Goal: Transaction & Acquisition: Subscribe to service/newsletter

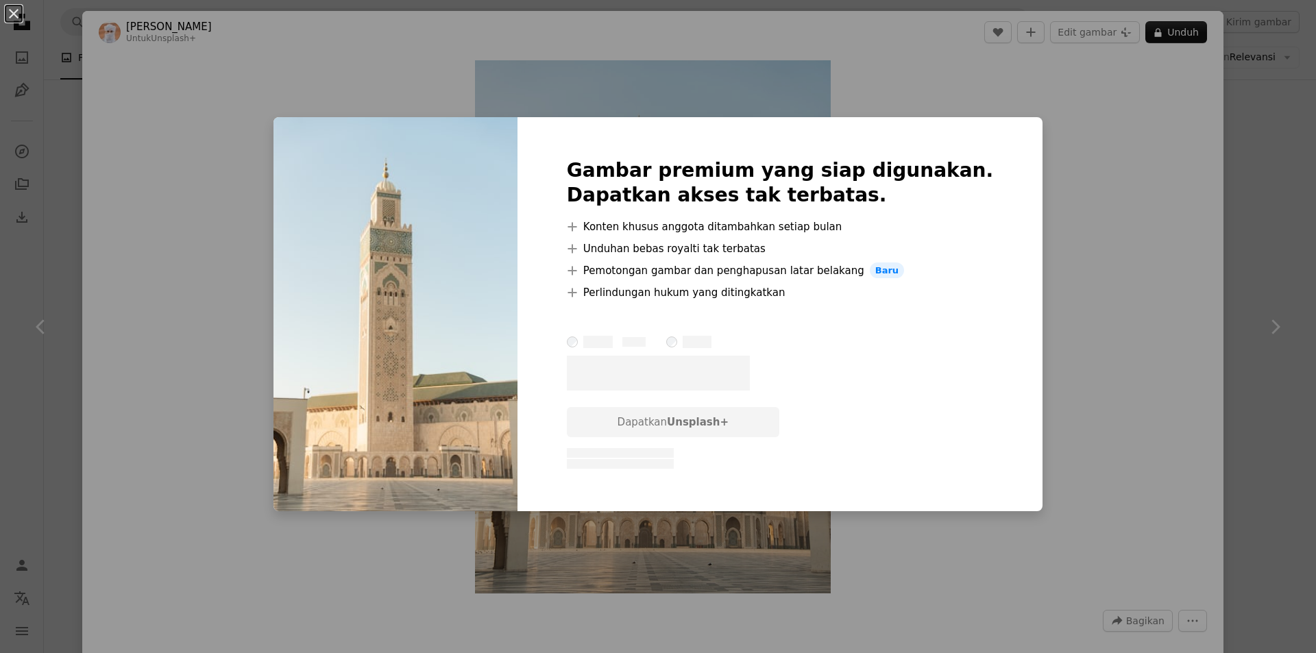
scroll to position [137, 0]
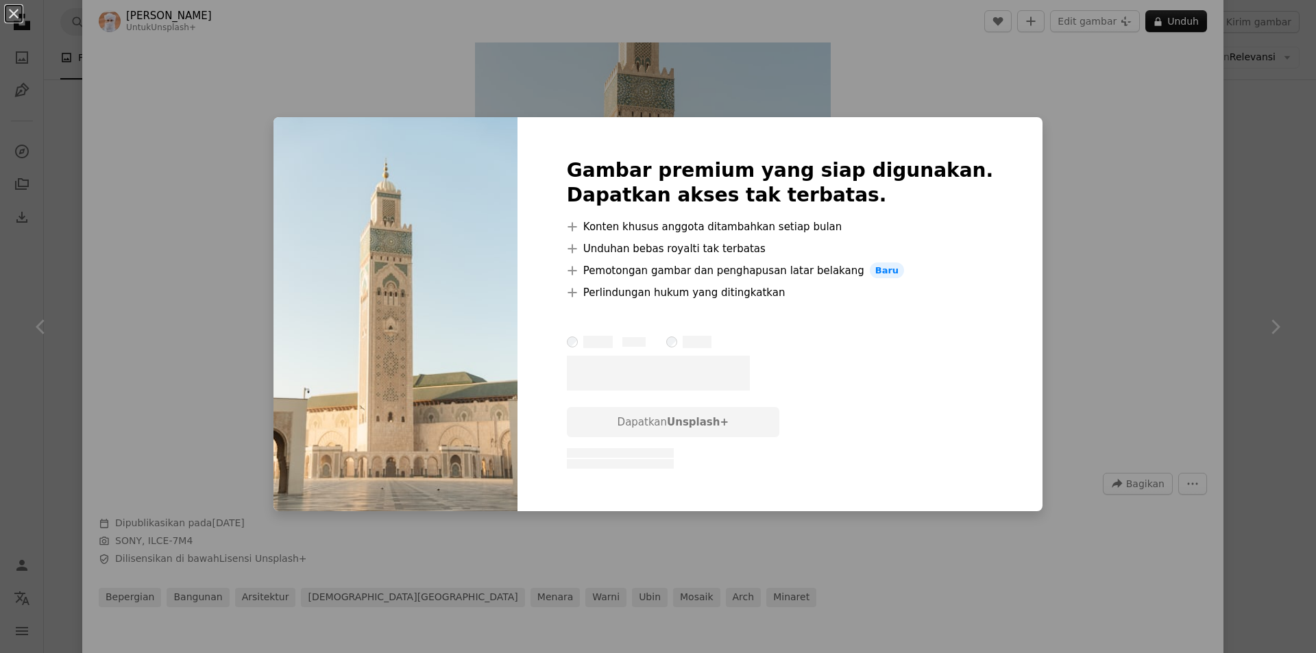
click at [693, 371] on span "– –––– ––––." at bounding box center [659, 374] width 184 height 36
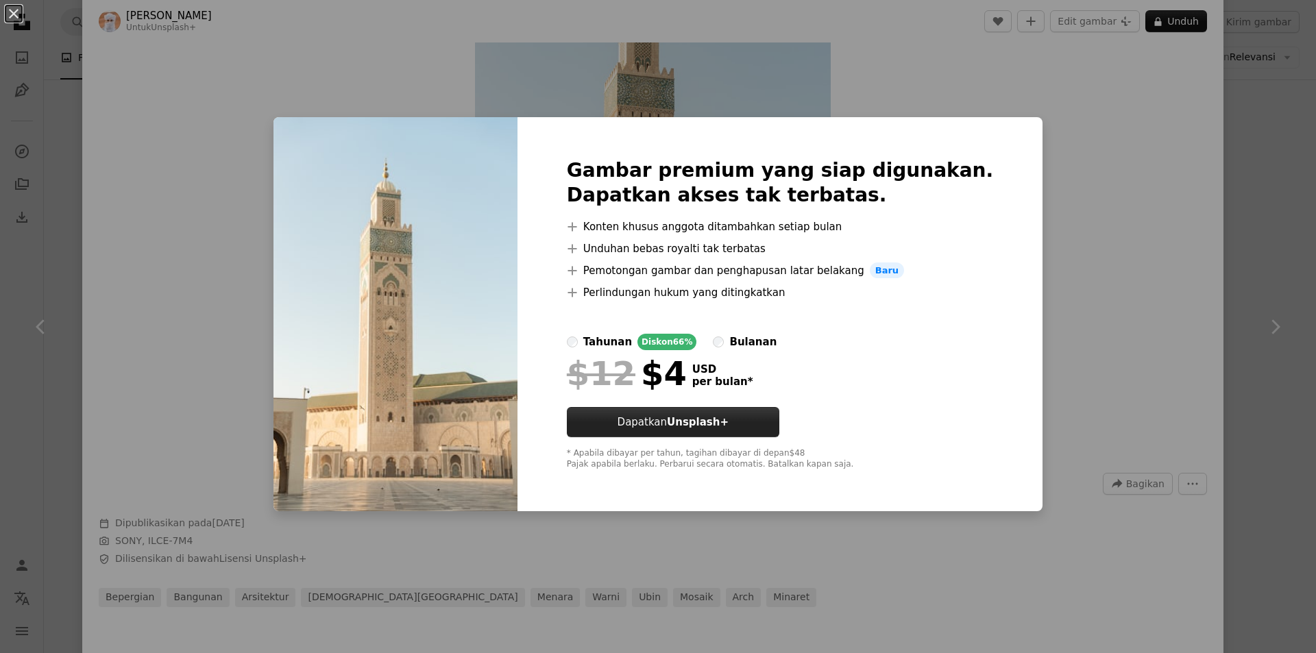
click at [728, 420] on strong "Unsplash+" at bounding box center [698, 422] width 62 height 12
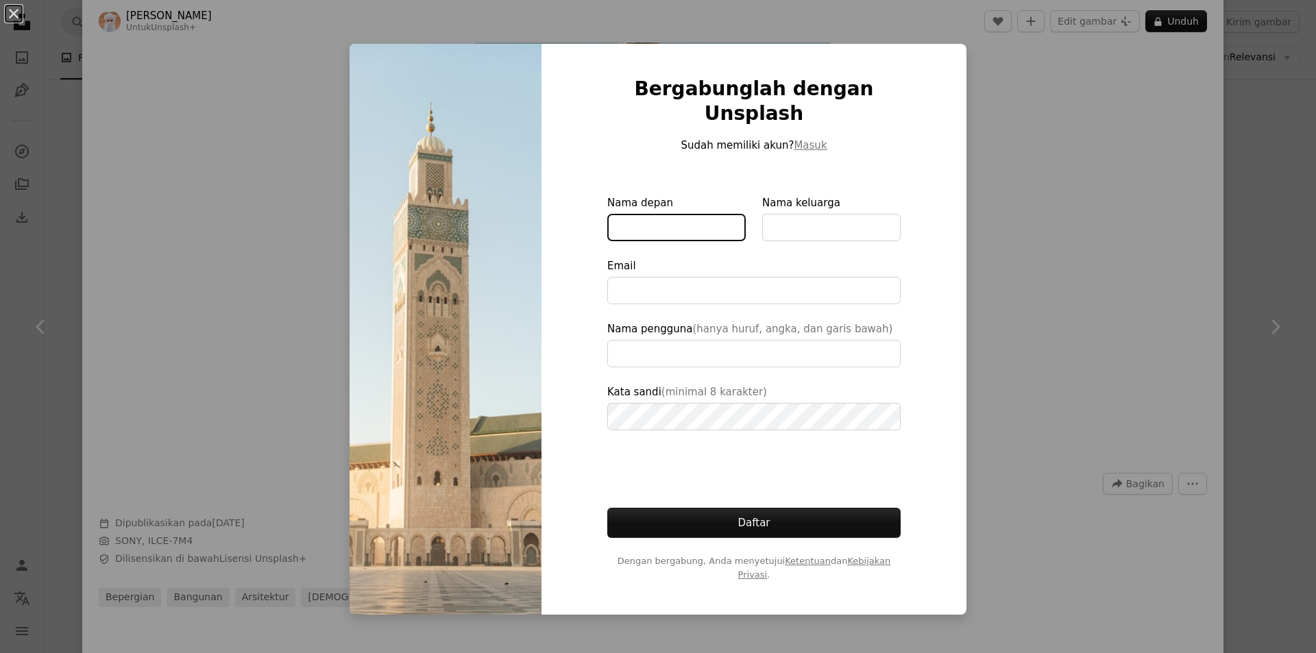
click at [612, 214] on input "Nama depan" at bounding box center [676, 227] width 138 height 27
click at [952, 32] on div "An X shape Bergabunglah dengan Unsplash Sudah memiliki akun? Masuk Nama depan N…" at bounding box center [658, 326] width 1316 height 653
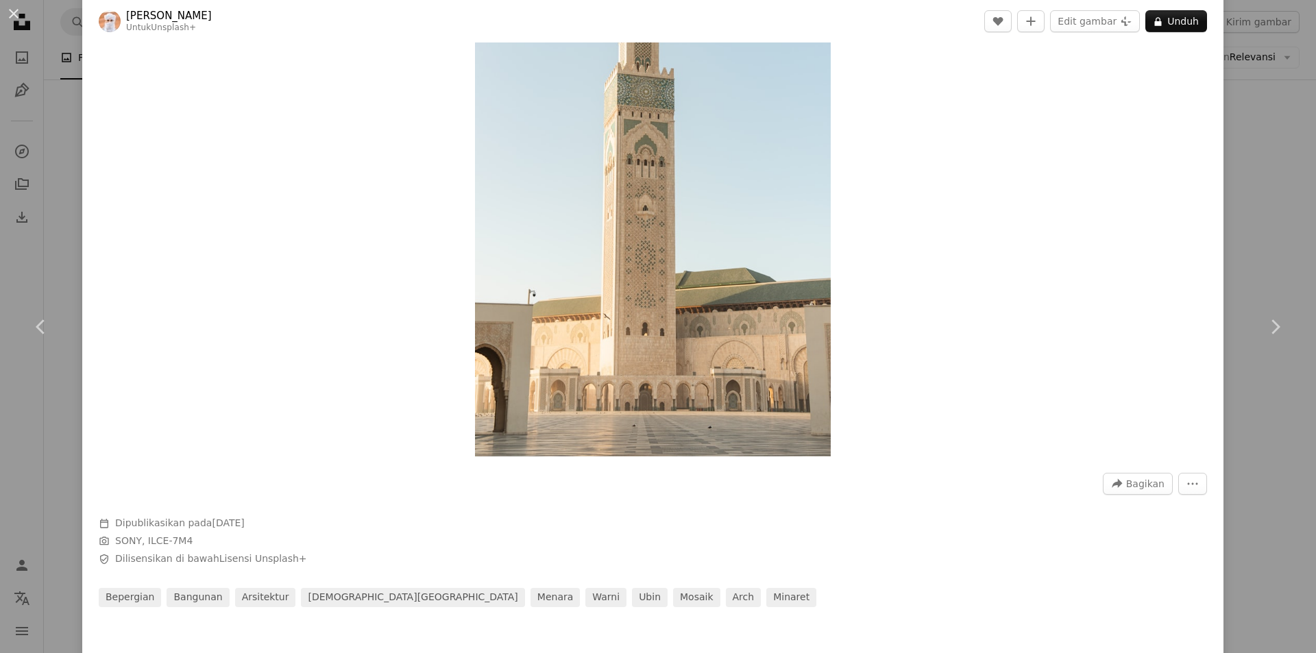
drag, startPoint x: 950, startPoint y: 37, endPoint x: 947, endPoint y: 44, distance: 7.4
click at [948, 41] on header "[PERSON_NAME] Untuk Unsplash+ A heart A plus sign Edit gambar Plus sign for Uns…" at bounding box center [652, 21] width 1141 height 42
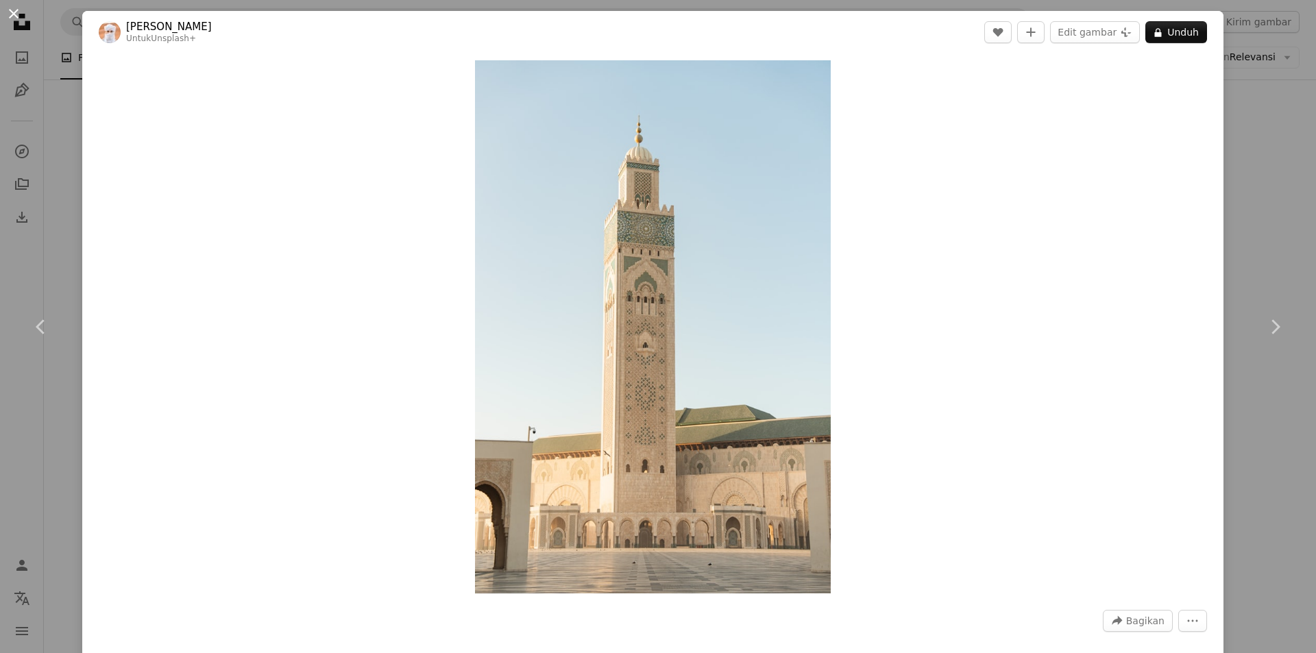
click at [8, 8] on button "An X shape" at bounding box center [13, 13] width 16 height 16
